Goal: Find specific page/section: Find specific page/section

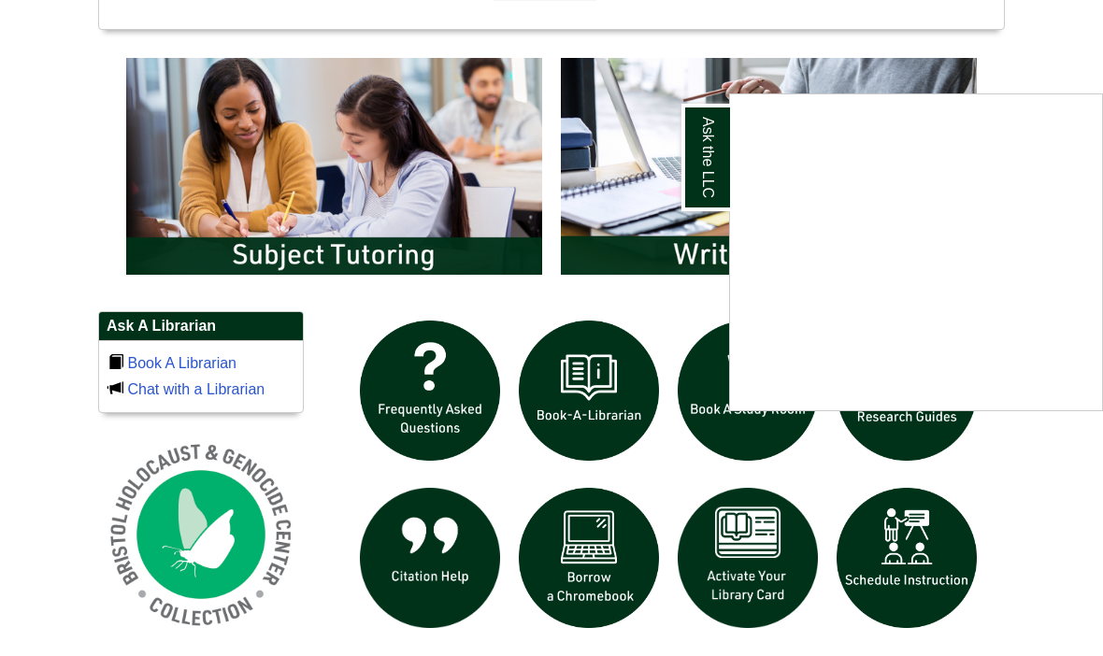
scroll to position [1007, 0]
click at [751, 585] on div "Ask the LLC" at bounding box center [551, 328] width 1103 height 656
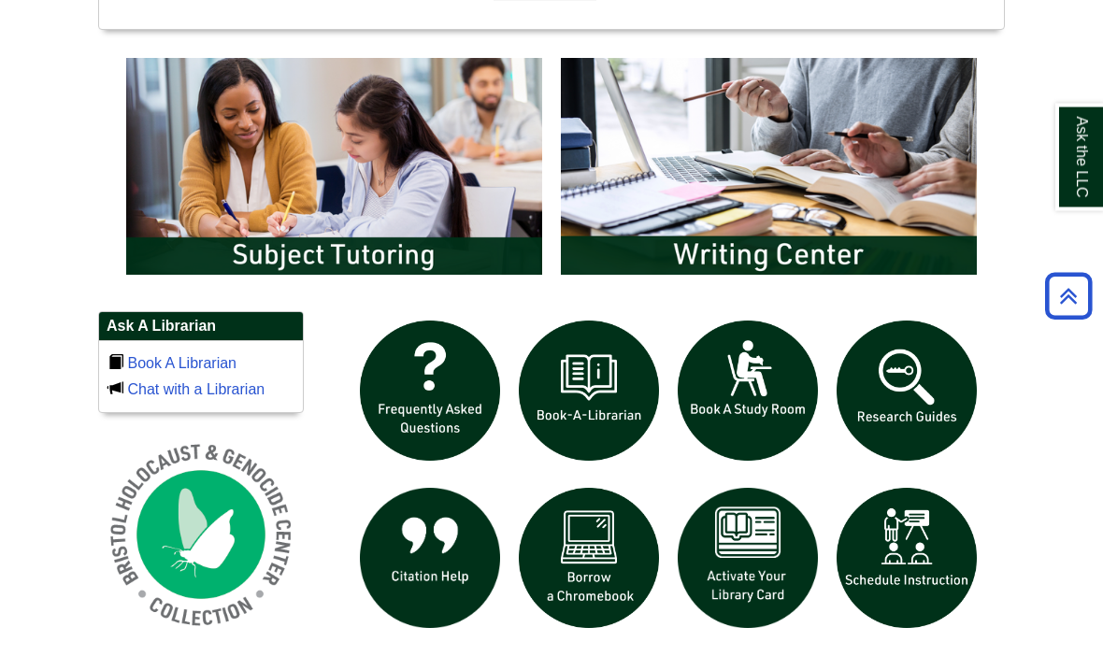
scroll to position [1008, 0]
click at [763, 638] on img "slideshow" at bounding box center [748, 558] width 159 height 159
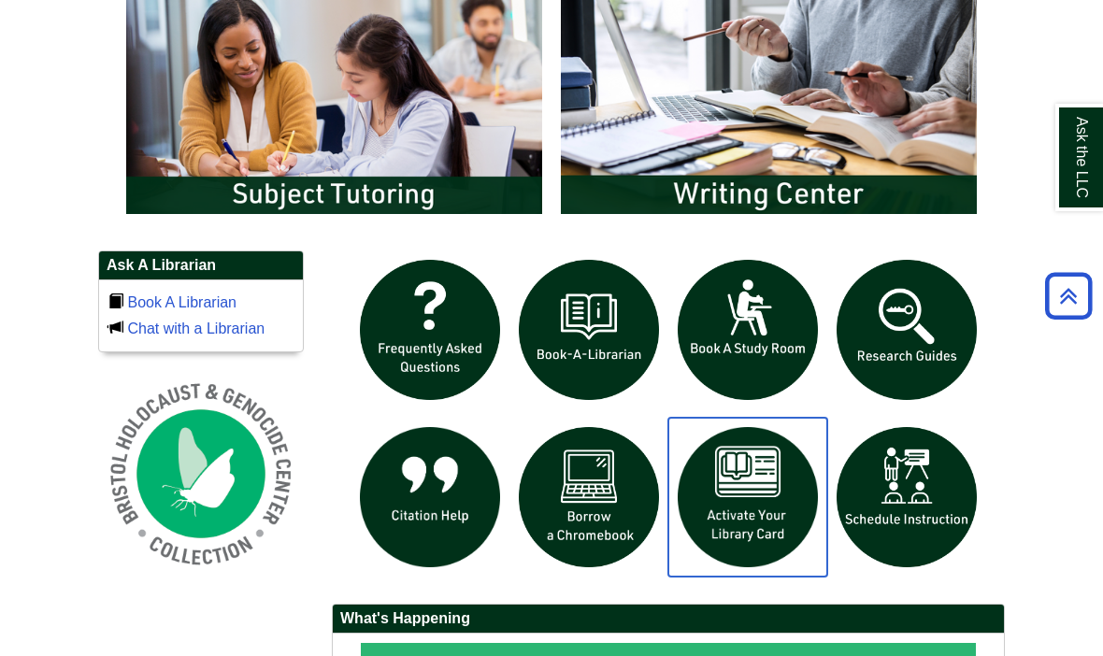
scroll to position [1068, 0]
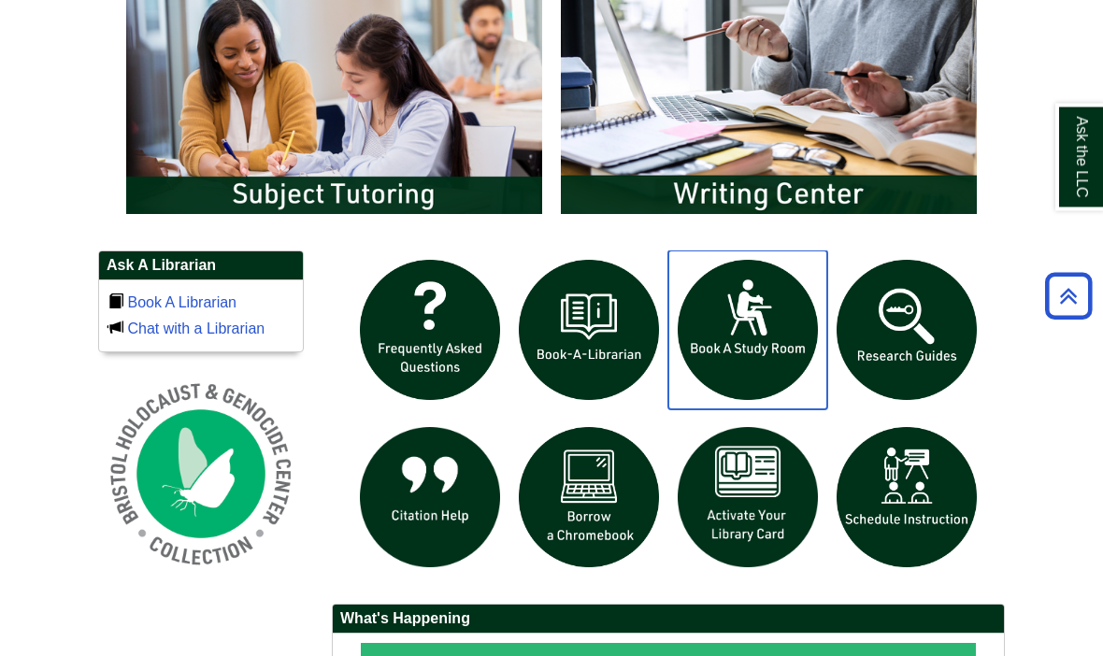
click at [746, 410] on img "slideshow" at bounding box center [748, 331] width 159 height 159
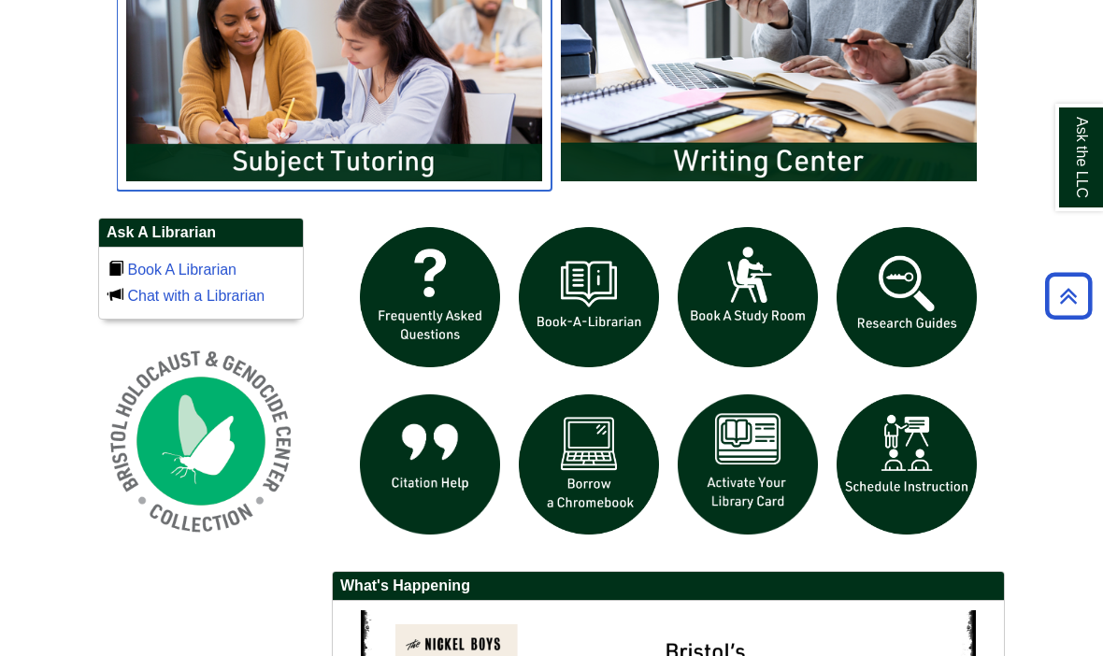
click at [382, 191] on img "slideshow" at bounding box center [334, 73] width 435 height 236
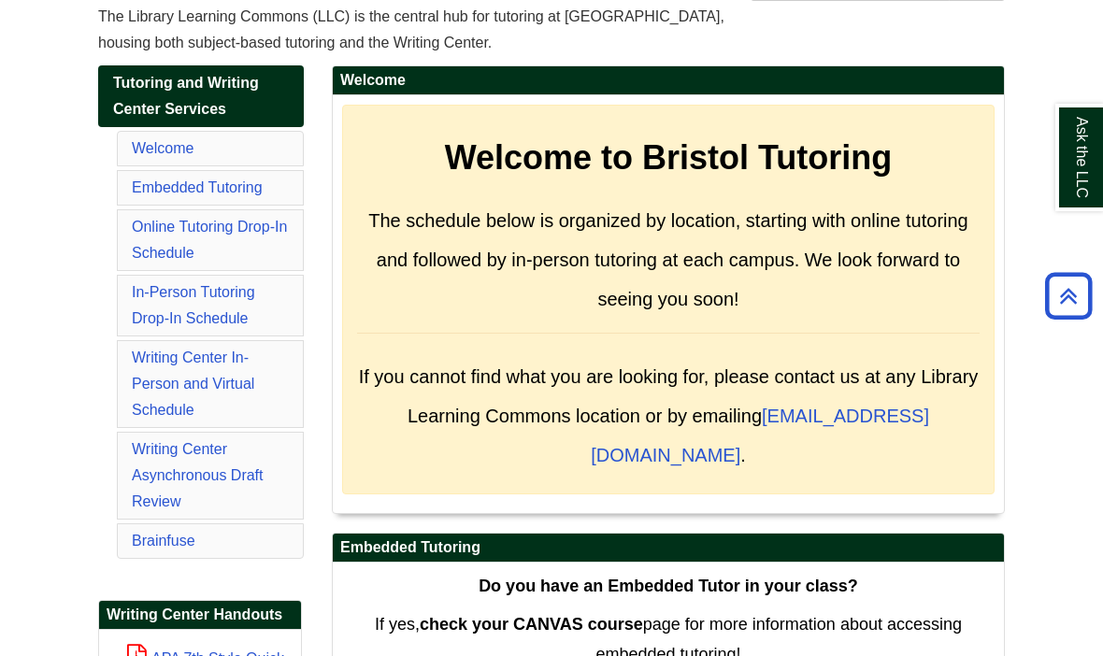
scroll to position [167, 0]
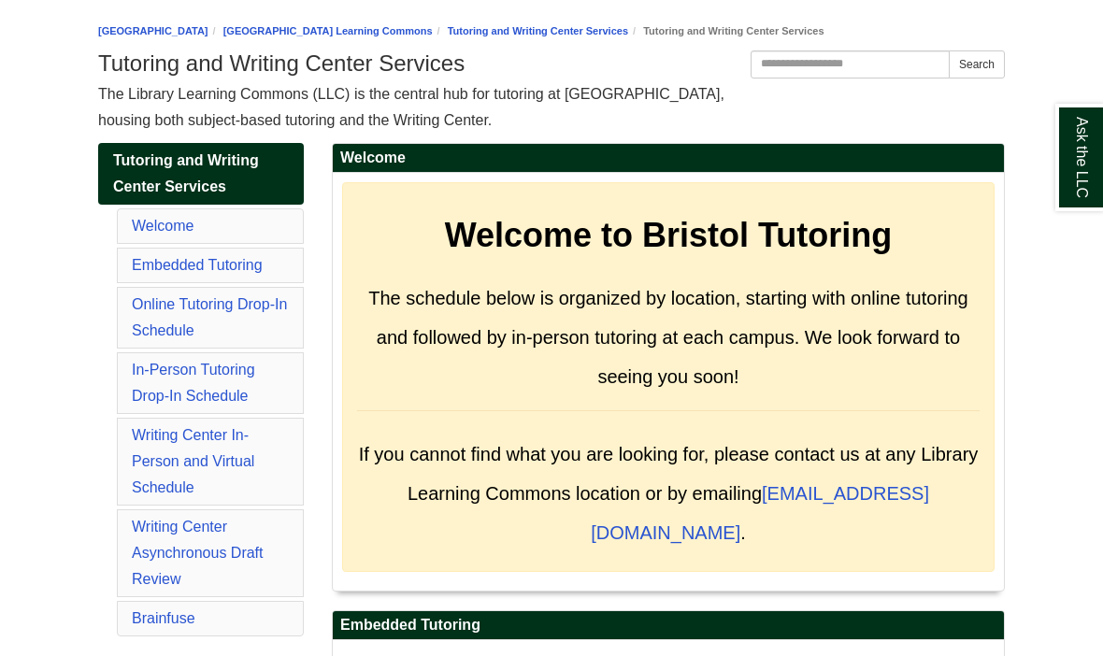
click at [235, 273] on link "Embedded Tutoring" at bounding box center [197, 265] width 131 height 16
